Goal: Navigation & Orientation: Find specific page/section

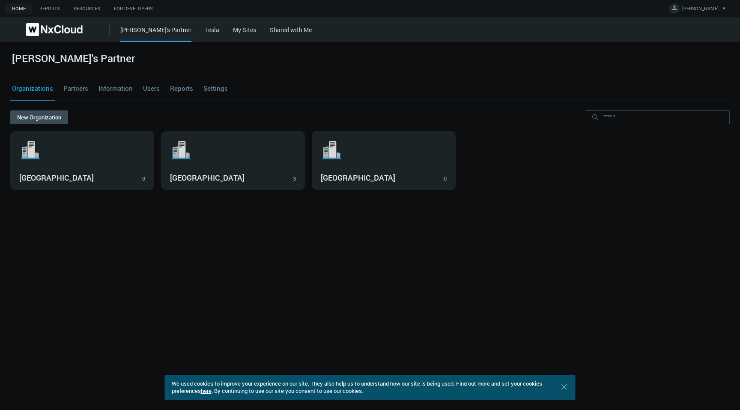
click at [212, 392] on link "here" at bounding box center [206, 391] width 11 height 8
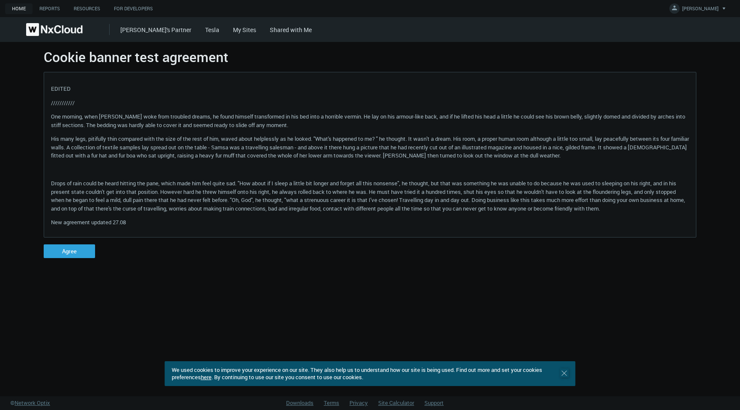
click at [564, 375] on icon ".st0 { stroke : #698796; } Close" at bounding box center [564, 373] width 9 height 9
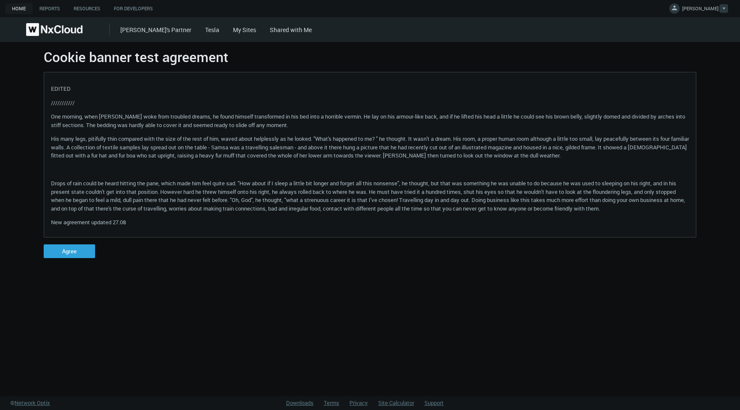
click at [705, 11] on span "[PERSON_NAME]" at bounding box center [700, 10] width 36 height 10
click at [683, 84] on span "Administration" at bounding box center [678, 84] width 45 height 8
